Goal: Task Accomplishment & Management: Use online tool/utility

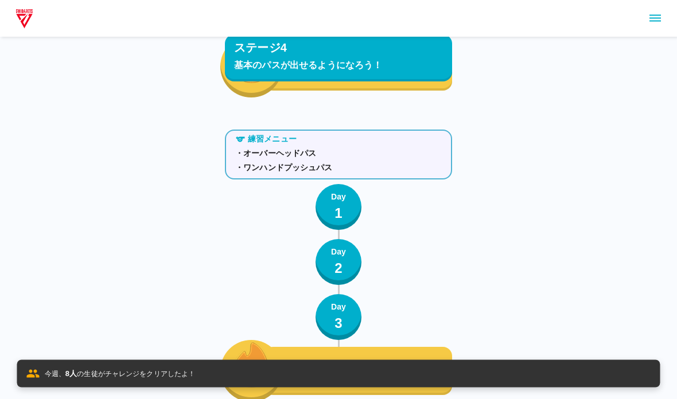
scroll to position [5078, 0]
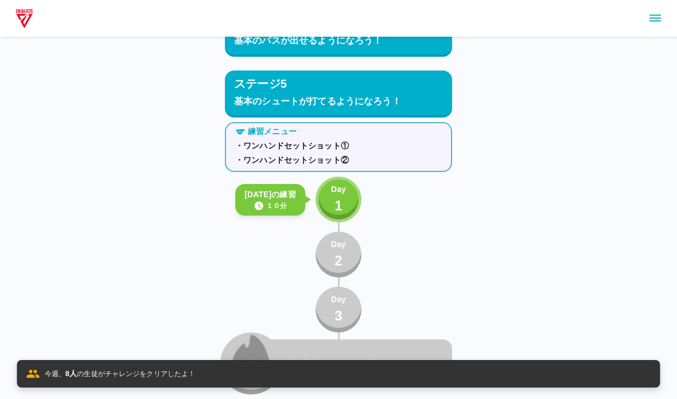
click at [334, 186] on p "Day" at bounding box center [338, 189] width 15 height 12
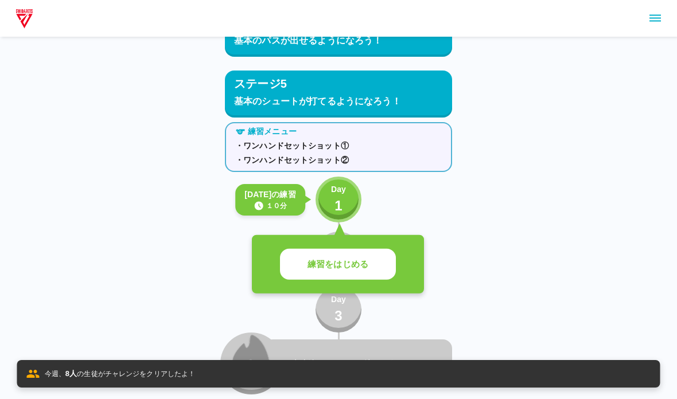
click at [310, 261] on p "練習をはじめる" at bounding box center [337, 264] width 61 height 13
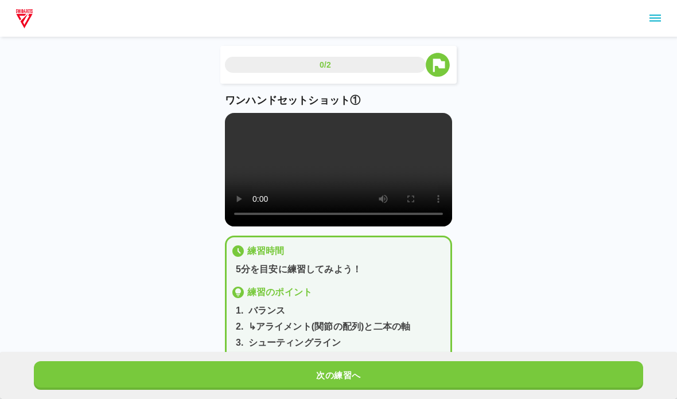
click at [271, 161] on video at bounding box center [338, 170] width 227 height 114
click at [267, 189] on video at bounding box center [338, 170] width 227 height 114
click at [229, 118] on video at bounding box center [338, 170] width 227 height 114
click at [64, 388] on button "次の練習へ" at bounding box center [338, 375] width 609 height 29
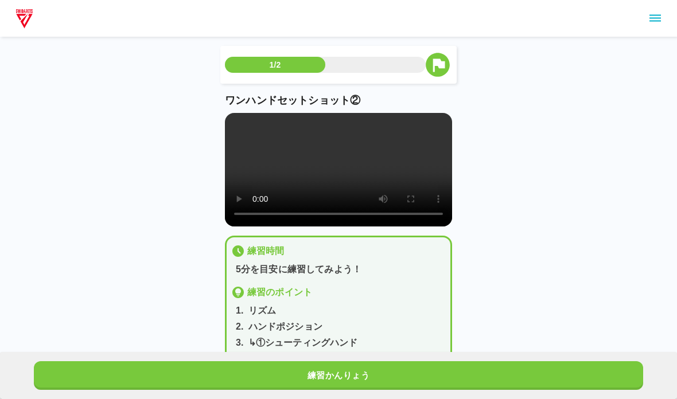
click at [69, 363] on button "練習かんりょう" at bounding box center [338, 375] width 609 height 29
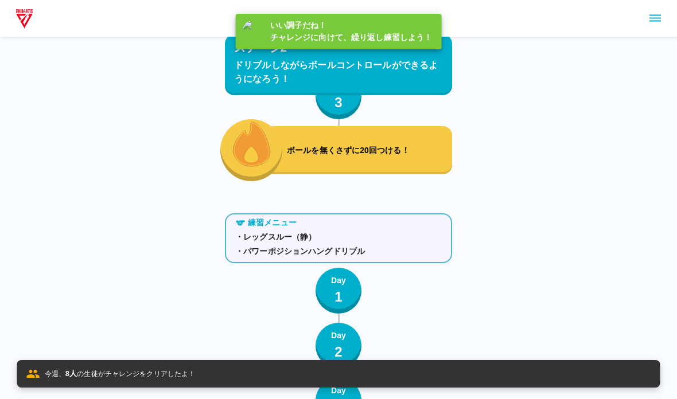
scroll to position [5078, 0]
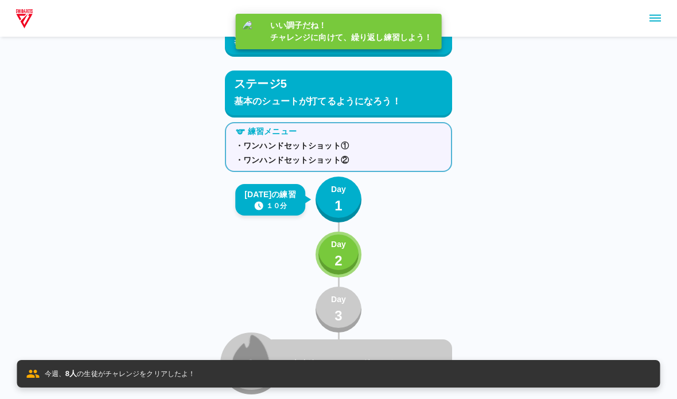
click at [337, 194] on p "Day" at bounding box center [338, 189] width 15 height 12
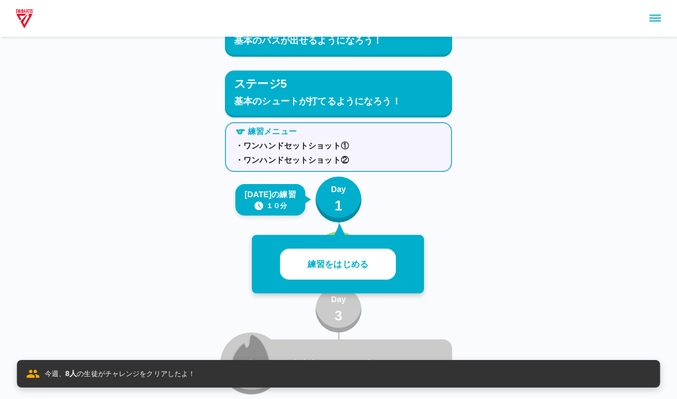
click at [318, 259] on p "練習をはじめる" at bounding box center [337, 264] width 61 height 13
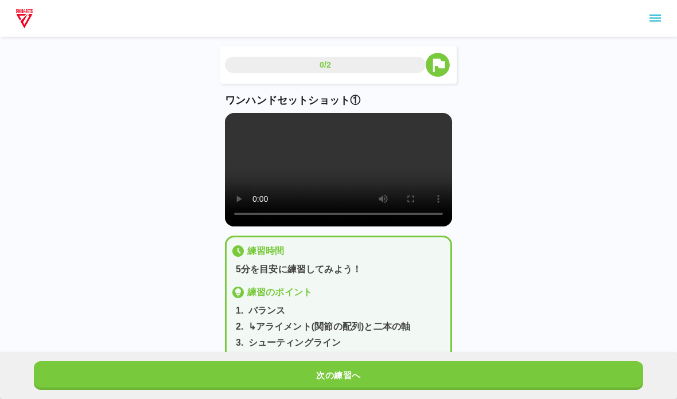
click at [224, 381] on button "次の練習へ" at bounding box center [338, 375] width 609 height 29
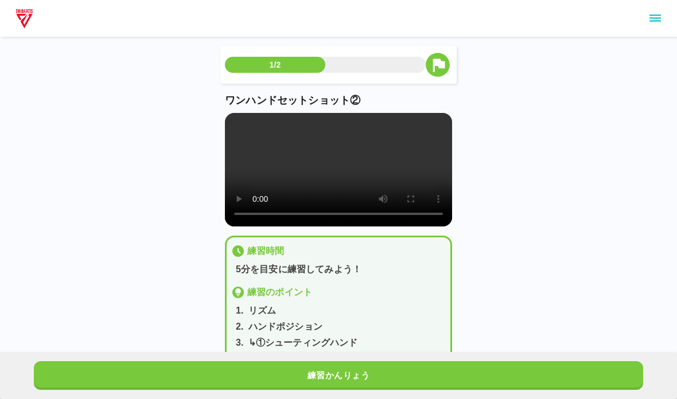
click at [266, 186] on video at bounding box center [338, 170] width 227 height 114
click at [256, 190] on video at bounding box center [338, 170] width 227 height 114
click at [227, 118] on video at bounding box center [338, 170] width 227 height 114
click at [616, 362] on button "練習かんりょう" at bounding box center [338, 375] width 609 height 29
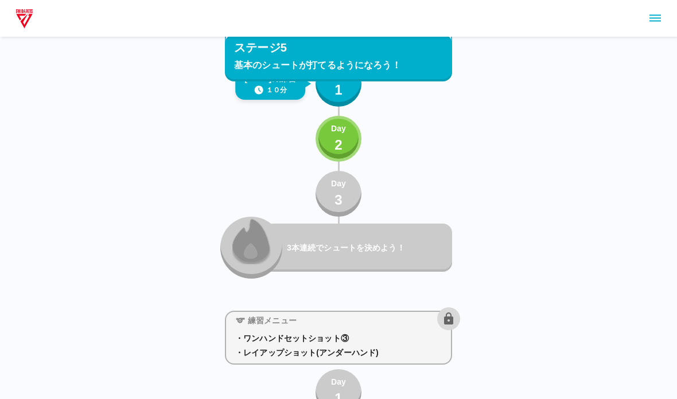
scroll to position [5053, 0]
